Goal: Check status: Check status

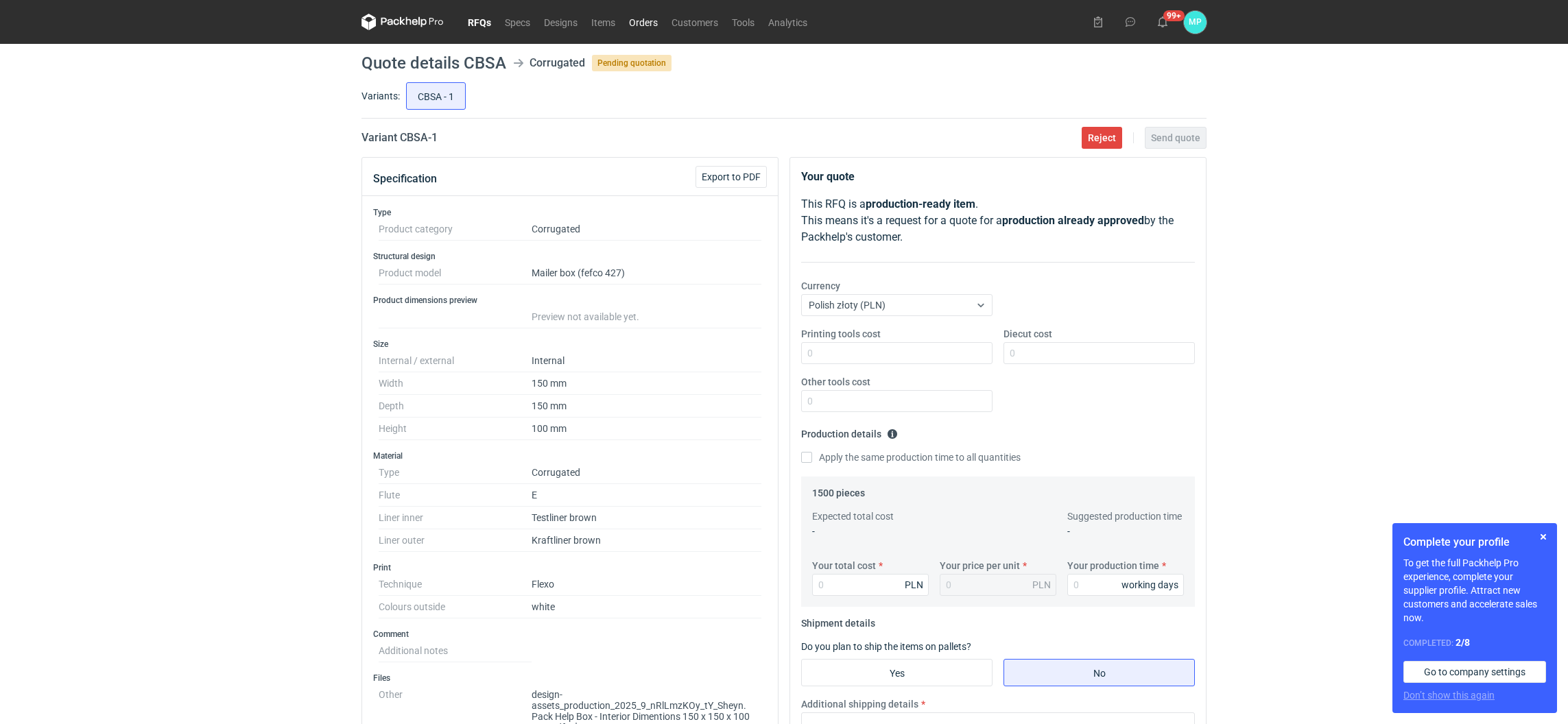
click at [635, 24] on link "Orders" at bounding box center [643, 22] width 42 height 16
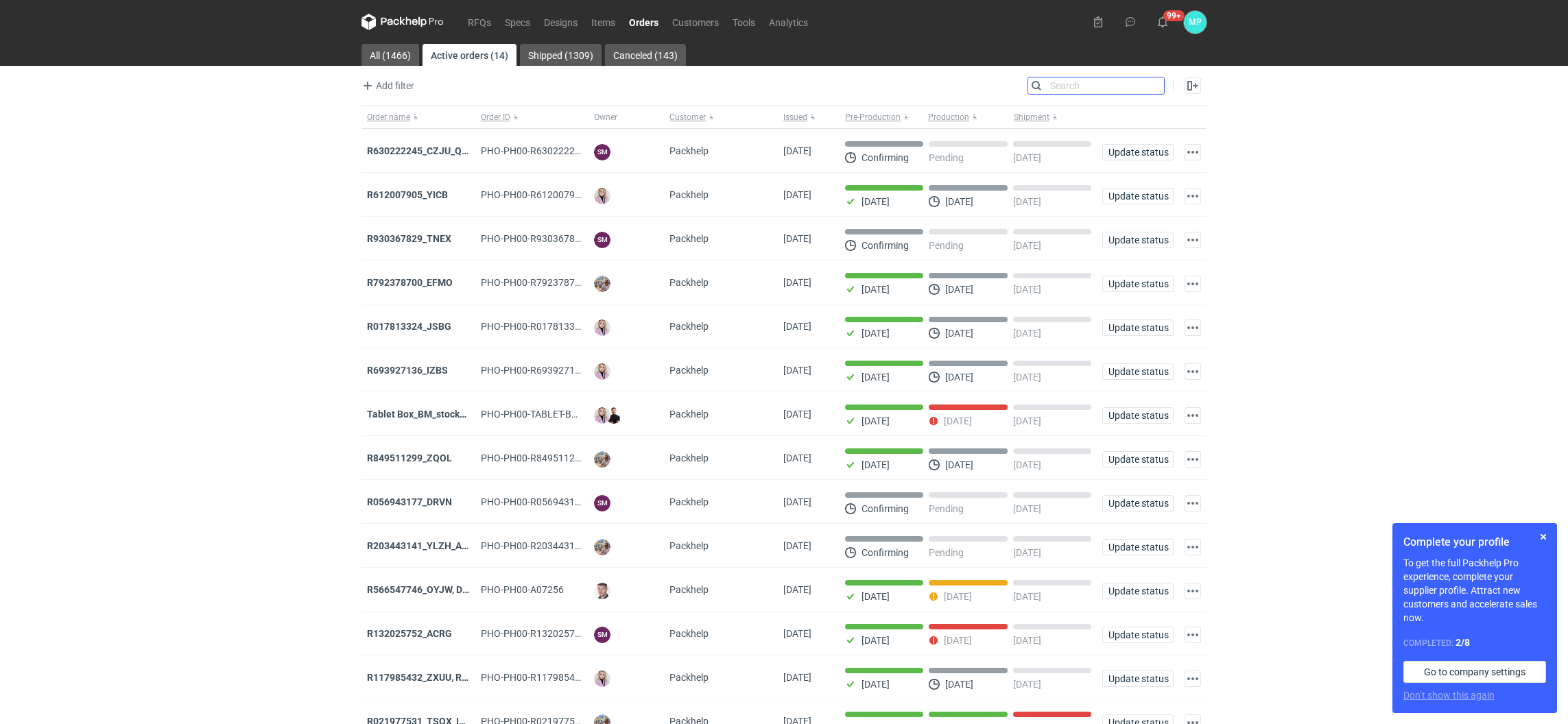
click at [1151, 86] on input "Search" at bounding box center [1096, 85] width 136 height 16
paste input "ACRG"
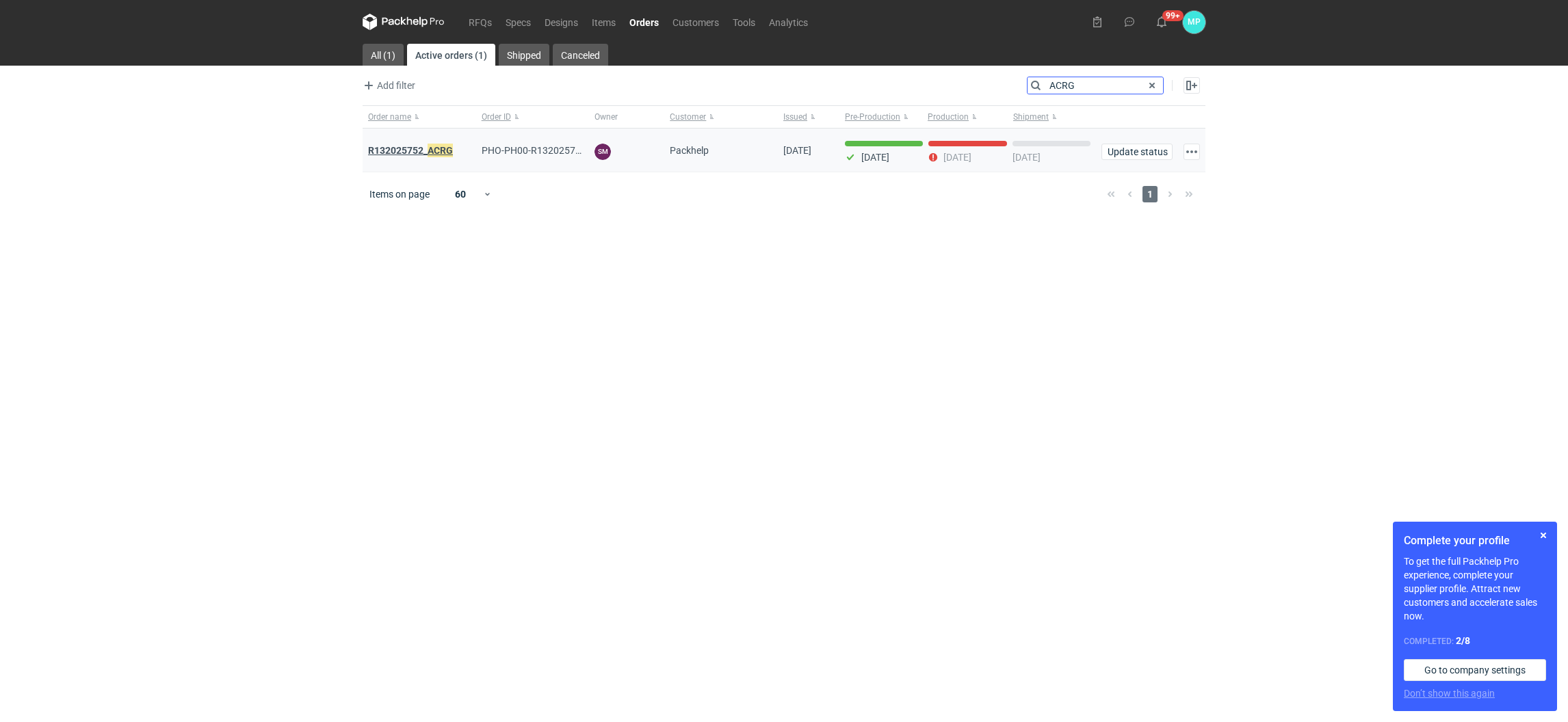
type input "ACRG"
click at [438, 145] on em "ACRG" at bounding box center [440, 151] width 25 height 15
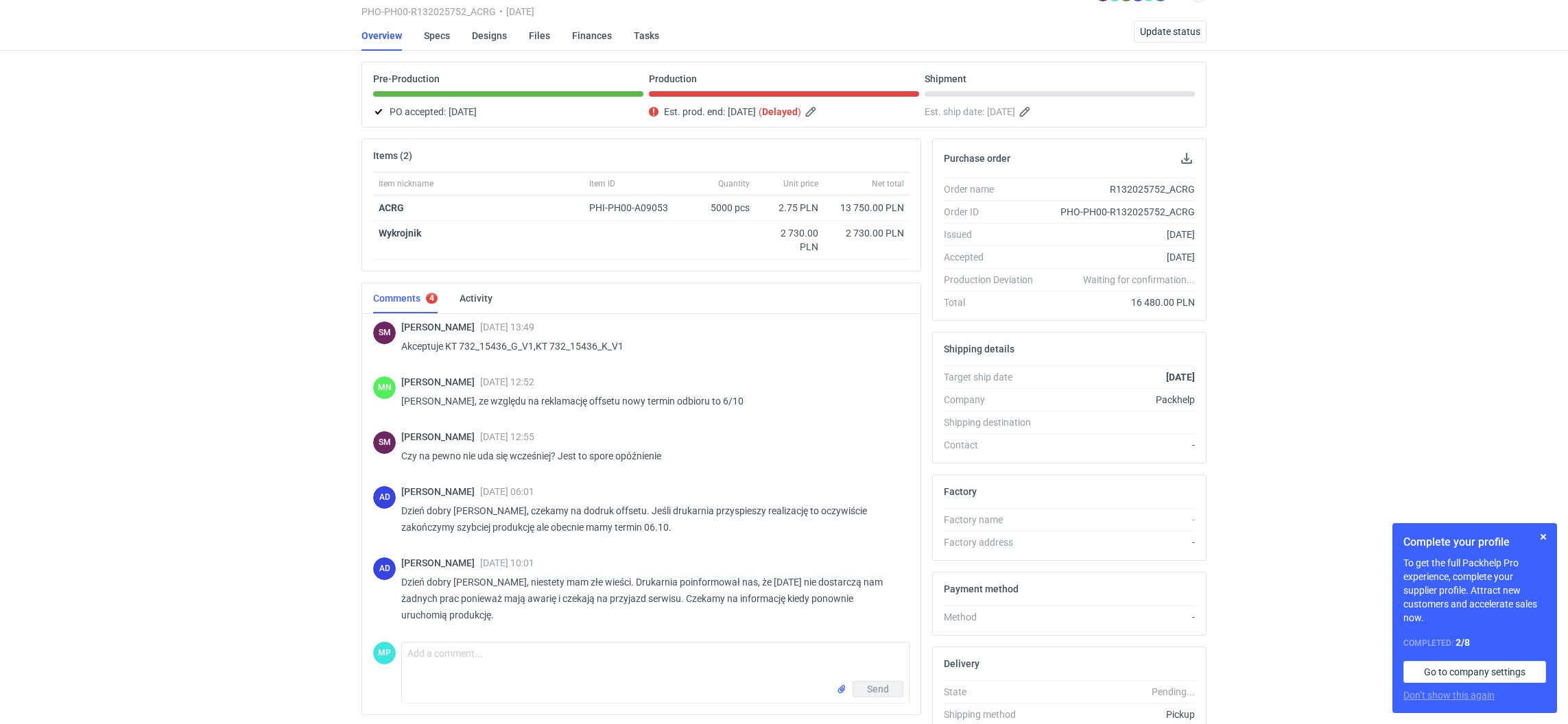
scroll to position [103, 0]
